Goal: Find specific page/section: Find specific page/section

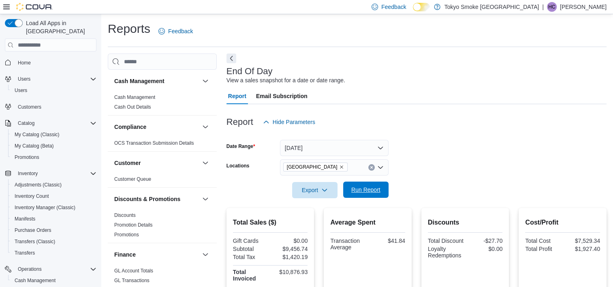
click at [379, 190] on span "Run Report" at bounding box center [365, 190] width 29 height 8
click at [372, 195] on span "Run Report" at bounding box center [366, 190] width 36 height 16
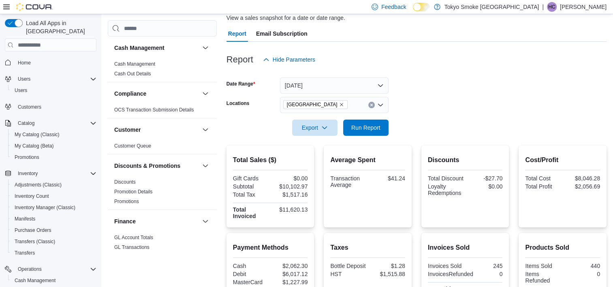
scroll to position [122, 0]
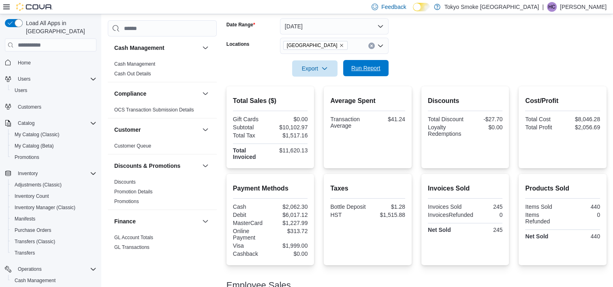
click at [381, 75] on span "Run Report" at bounding box center [366, 68] width 36 height 16
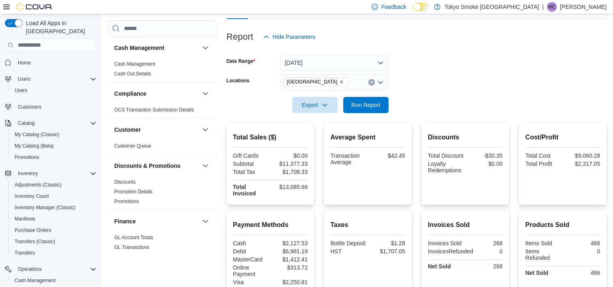
scroll to position [0, 0]
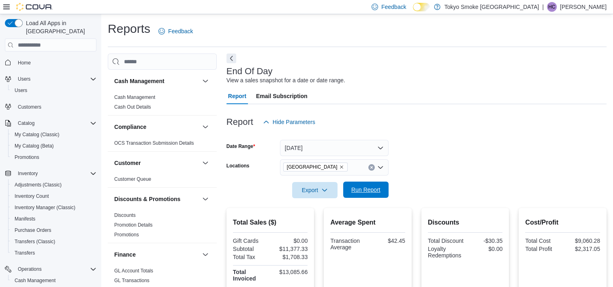
click at [375, 191] on span "Run Report" at bounding box center [365, 190] width 29 height 8
click at [371, 189] on span "Run Report" at bounding box center [365, 190] width 29 height 8
click at [369, 186] on span "Run Report" at bounding box center [366, 190] width 36 height 16
click at [368, 182] on form "Date Range Today Locations Mount Pearl Commonwealth Export Run Report" at bounding box center [417, 164] width 380 height 68
drag, startPoint x: 368, startPoint y: 182, endPoint x: 367, endPoint y: 190, distance: 9.0
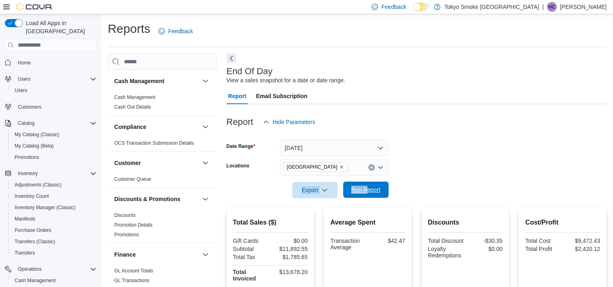
click at [366, 191] on span "Run Report" at bounding box center [365, 190] width 29 height 8
click at [384, 189] on button "Run Report" at bounding box center [365, 190] width 45 height 16
click at [369, 195] on span "Run Report" at bounding box center [366, 190] width 36 height 16
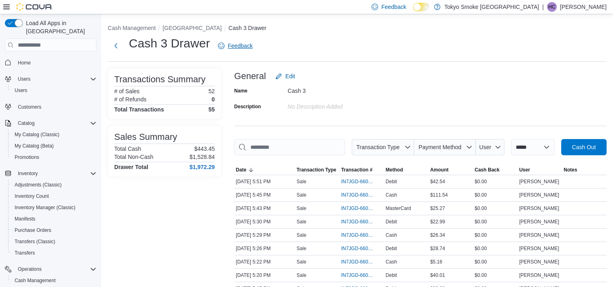
scroll to position [76, 0]
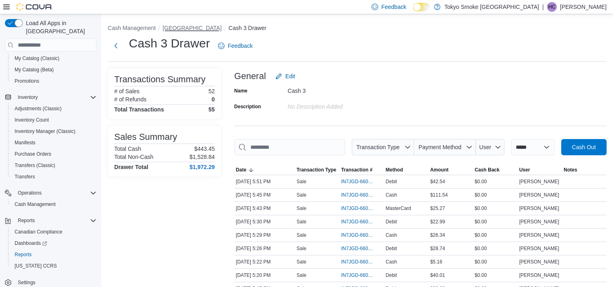
click at [217, 28] on button "[GEOGRAPHIC_DATA]" at bounding box center [192, 28] width 59 height 6
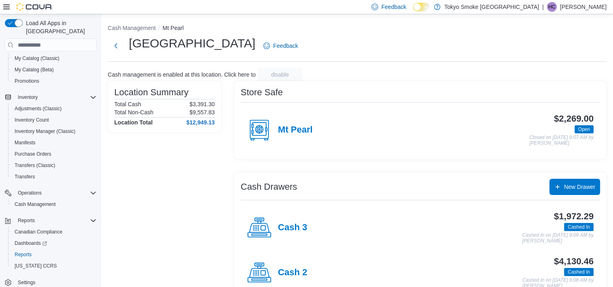
click at [298, 235] on div "Cash 3" at bounding box center [277, 228] width 60 height 24
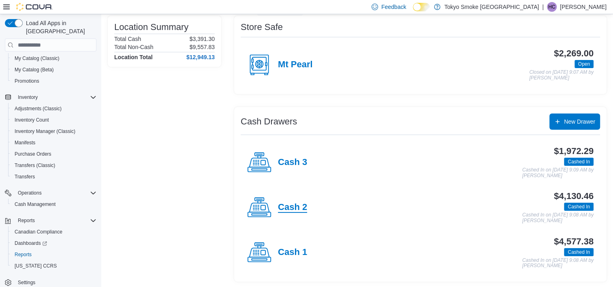
scroll to position [66, 0]
click at [291, 206] on h4 "Cash 2" at bounding box center [292, 207] width 29 height 11
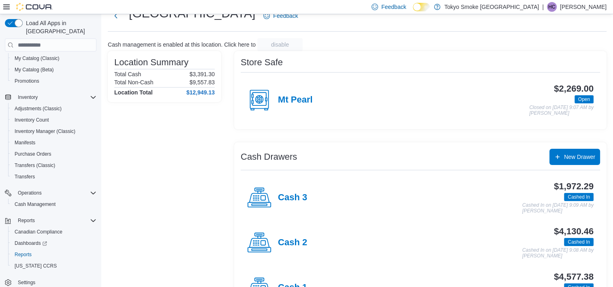
scroll to position [66, 0]
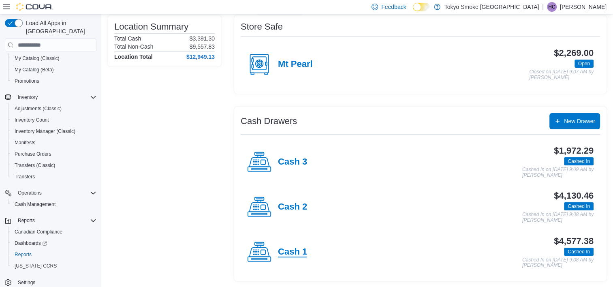
click at [298, 247] on h4 "Cash 1" at bounding box center [292, 252] width 29 height 11
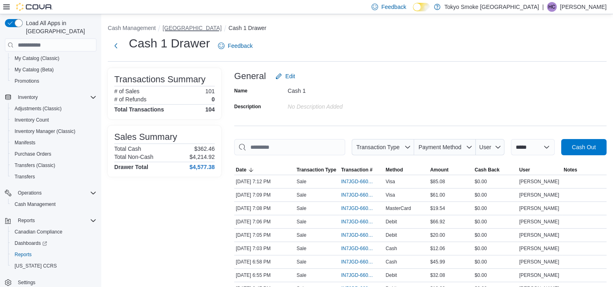
click at [206, 29] on button "[GEOGRAPHIC_DATA]" at bounding box center [192, 28] width 59 height 6
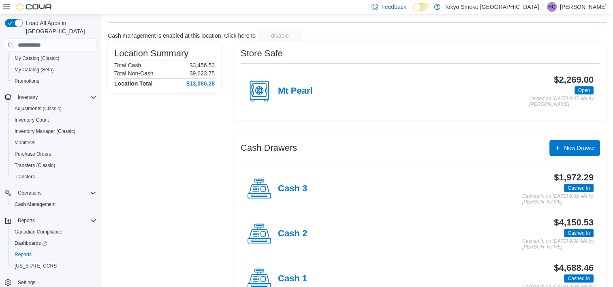
scroll to position [66, 0]
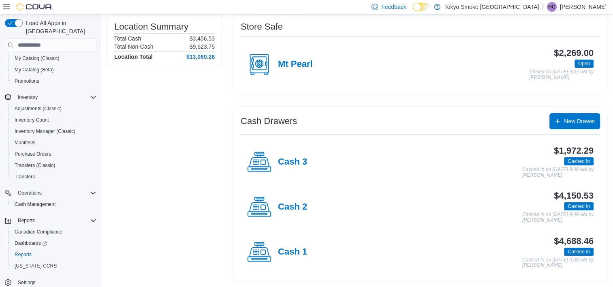
click at [281, 258] on div "Cash 1" at bounding box center [277, 252] width 60 height 24
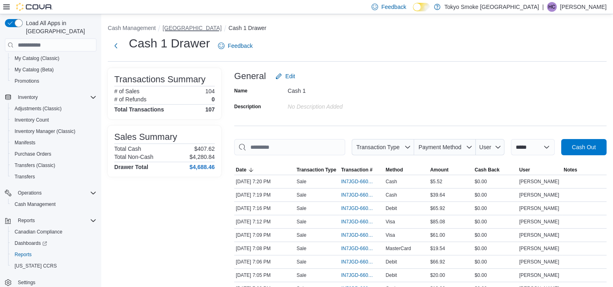
click at [188, 25] on button "[GEOGRAPHIC_DATA]" at bounding box center [192, 28] width 59 height 6
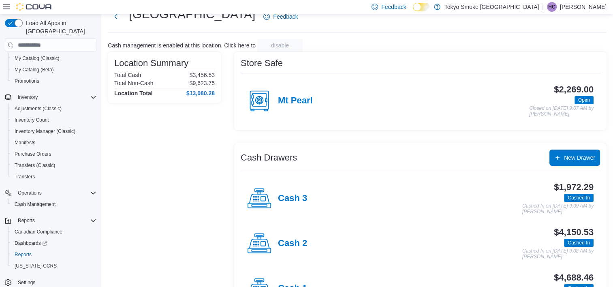
scroll to position [66, 0]
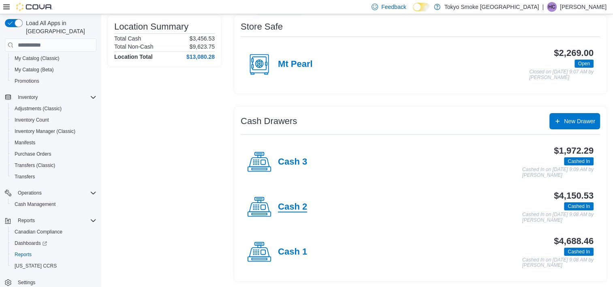
click at [304, 206] on h4 "Cash 2" at bounding box center [292, 207] width 29 height 11
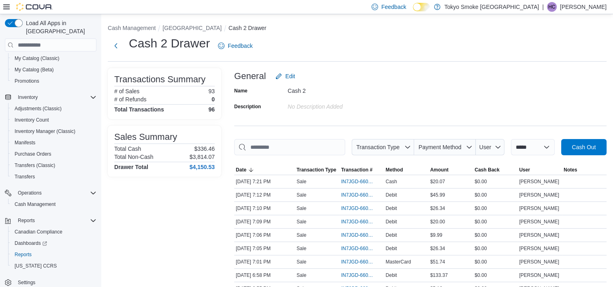
click at [201, 26] on button "[GEOGRAPHIC_DATA]" at bounding box center [192, 28] width 59 height 6
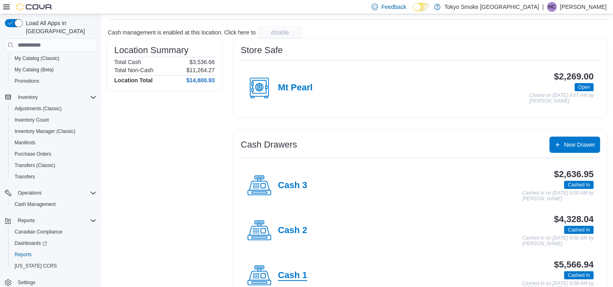
scroll to position [66, 0]
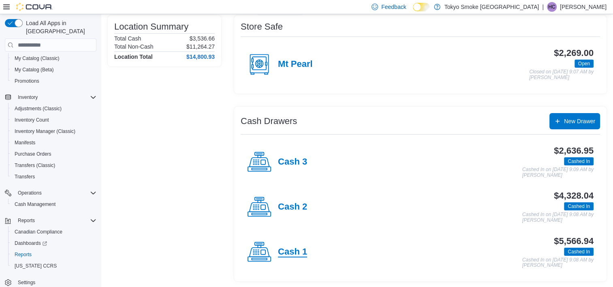
click at [286, 254] on h4 "Cash 1" at bounding box center [292, 252] width 29 height 11
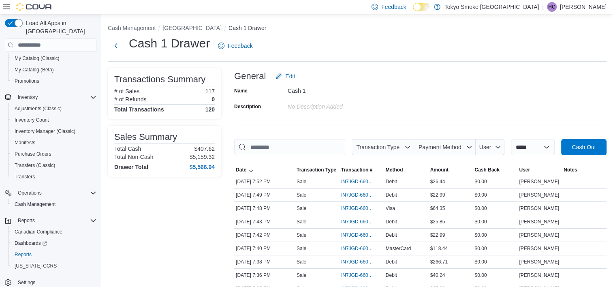
click at [190, 31] on button "[GEOGRAPHIC_DATA]" at bounding box center [192, 28] width 59 height 6
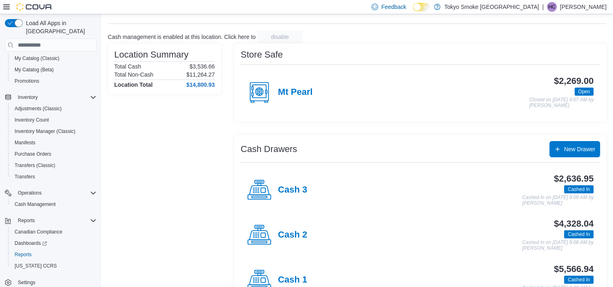
scroll to position [66, 0]
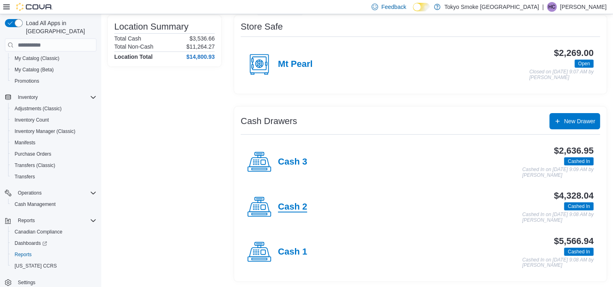
click at [291, 204] on h4 "Cash 2" at bounding box center [292, 207] width 29 height 11
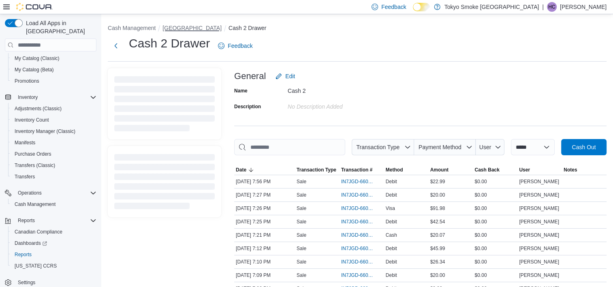
click at [214, 27] on button "[GEOGRAPHIC_DATA]" at bounding box center [192, 28] width 59 height 6
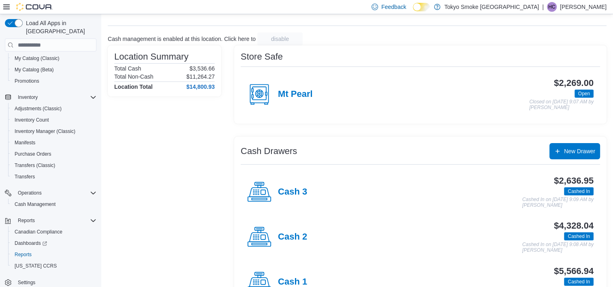
scroll to position [66, 0]
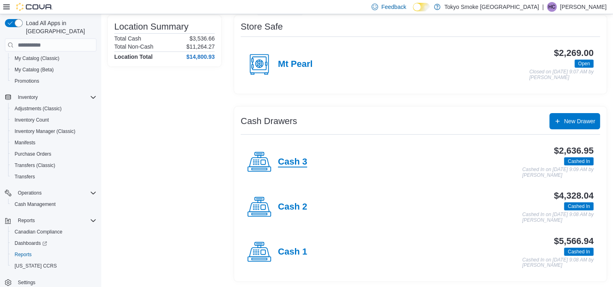
click at [292, 160] on h4 "Cash 3" at bounding box center [292, 162] width 29 height 11
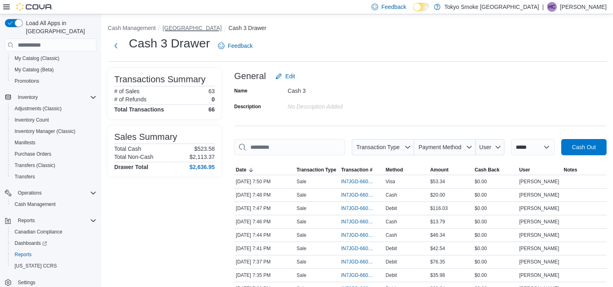
click at [205, 31] on button "[GEOGRAPHIC_DATA]" at bounding box center [192, 28] width 59 height 6
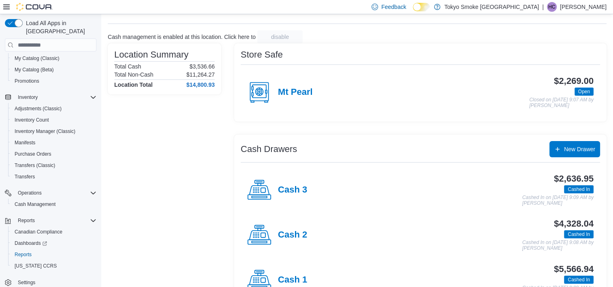
scroll to position [66, 0]
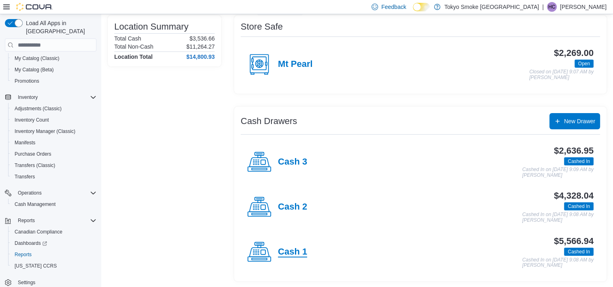
click at [286, 252] on h4 "Cash 1" at bounding box center [292, 252] width 29 height 11
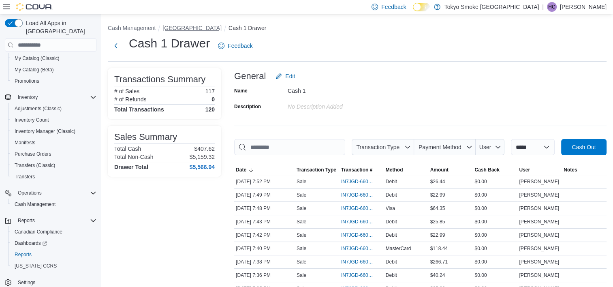
click at [204, 29] on button "[GEOGRAPHIC_DATA]" at bounding box center [192, 28] width 59 height 6
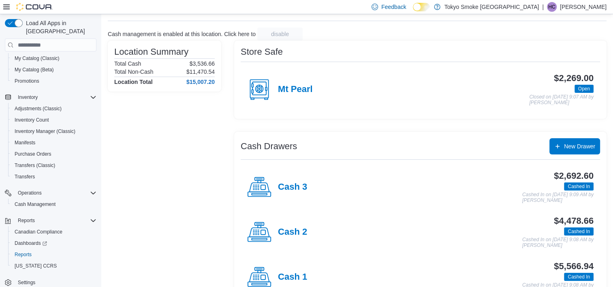
scroll to position [66, 0]
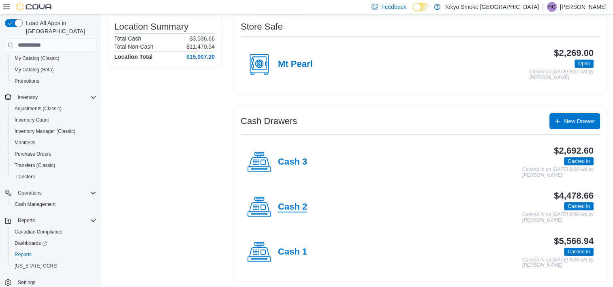
click at [302, 204] on h4 "Cash 2" at bounding box center [292, 207] width 29 height 11
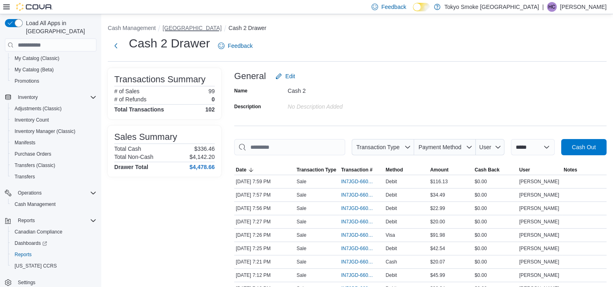
click at [210, 30] on button "[GEOGRAPHIC_DATA]" at bounding box center [192, 28] width 59 height 6
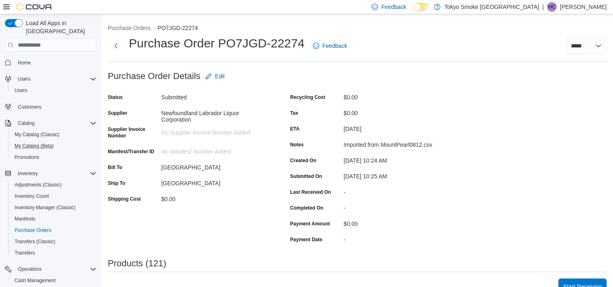
scroll to position [41, 0]
